Goal: Find specific page/section: Find specific page/section

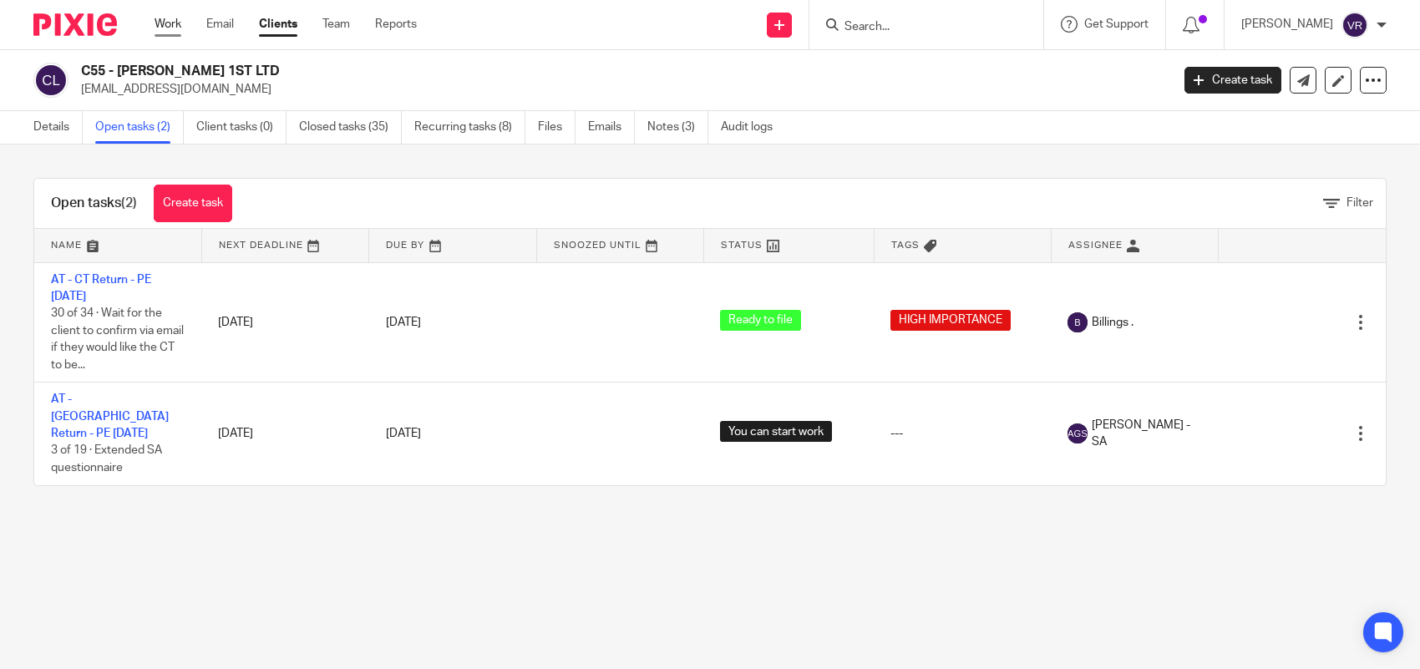
click at [165, 16] on link "Work" at bounding box center [168, 24] width 27 height 17
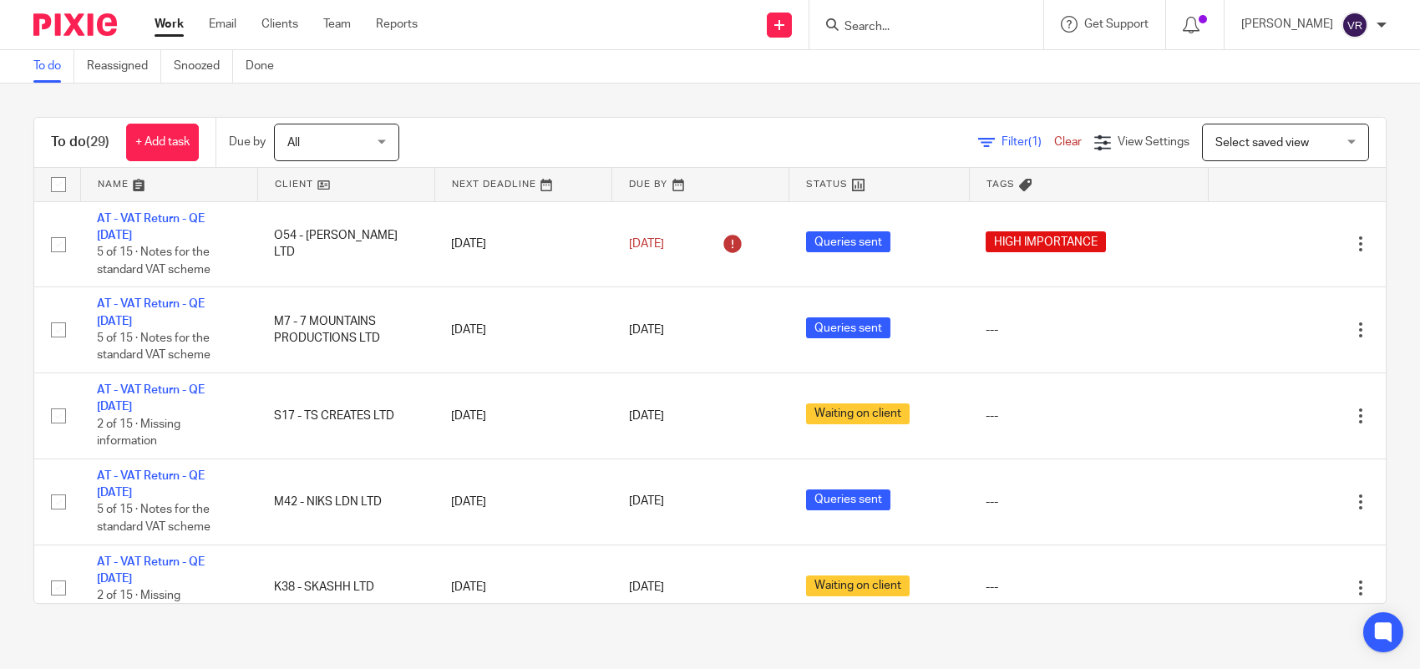
click at [987, 36] on div at bounding box center [927, 24] width 234 height 49
click at [978, 29] on input "Search" at bounding box center [918, 27] width 150 height 15
paste input "BTK FITNESS & COACHING LTD"
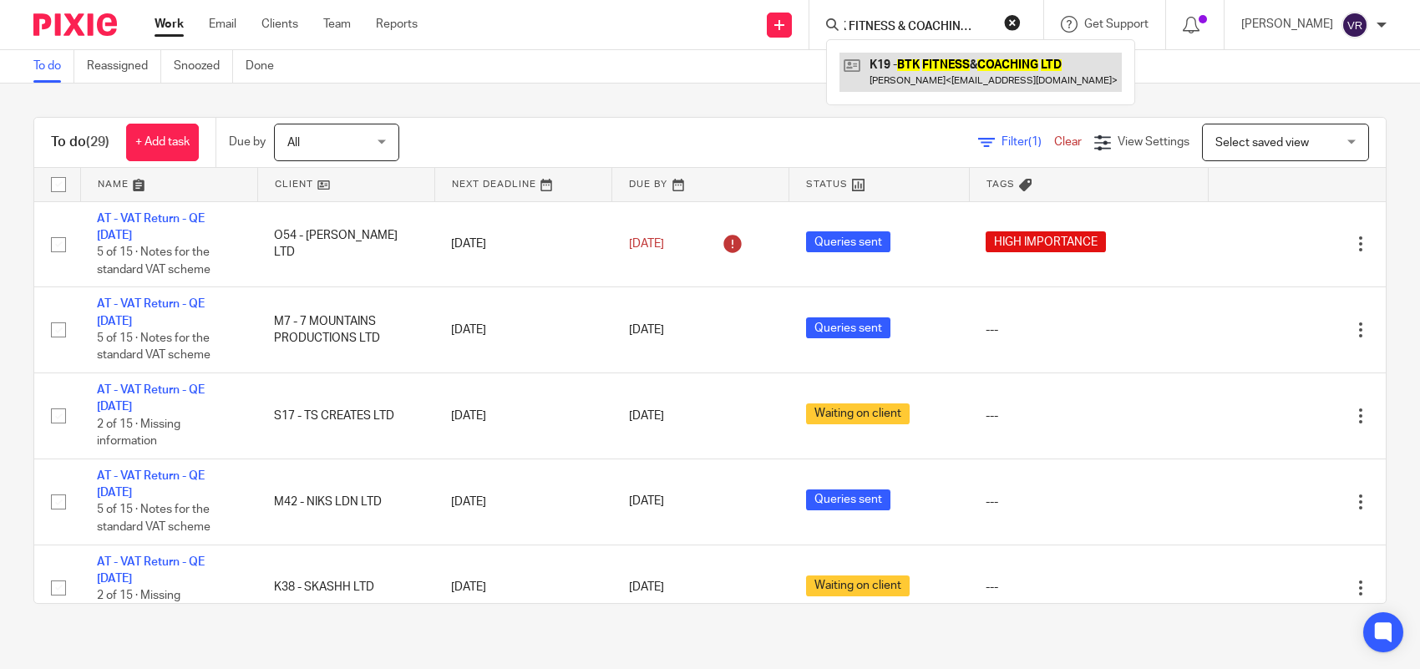
type input "BTK FITNESS & COACHING LTD"
click at [975, 63] on link at bounding box center [981, 72] width 282 height 38
